Goal: Navigation & Orientation: Go to known website

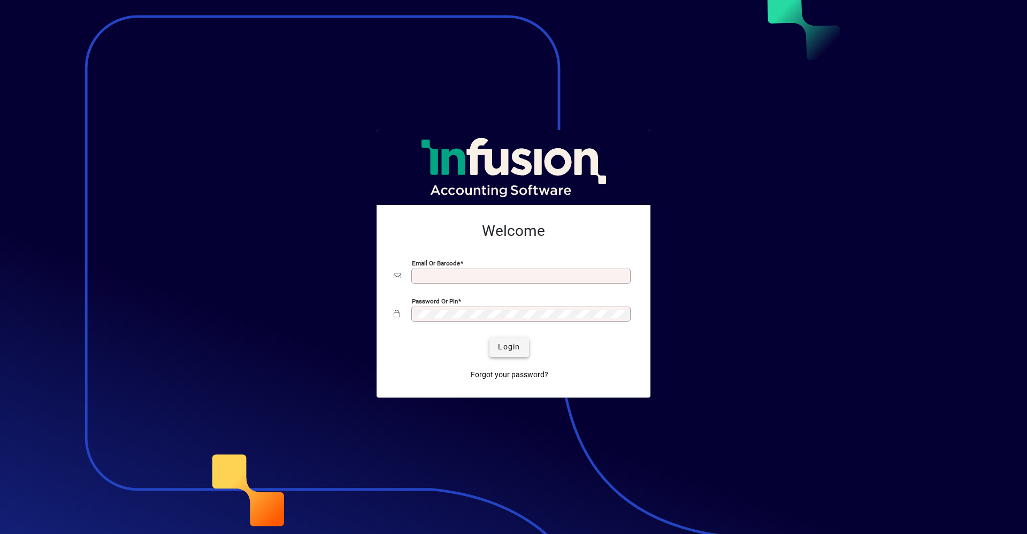
type input "**********"
click at [498, 345] on span "submit" at bounding box center [509, 347] width 39 height 26
